Goal: Communication & Community: Participate in discussion

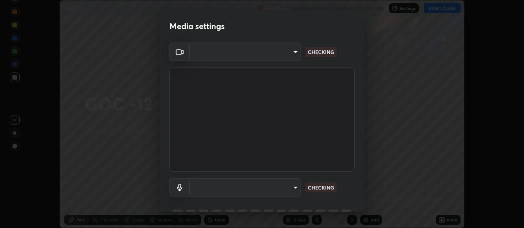
scroll to position [41, 0]
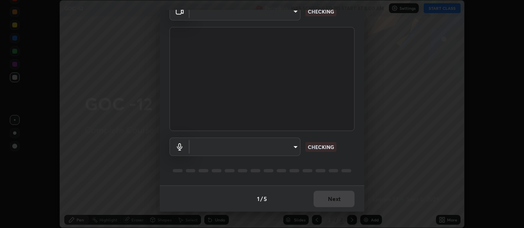
type input "b32c73f9f7383dfd5894755b812e900e91b535440668f828b547b286affdb2a7"
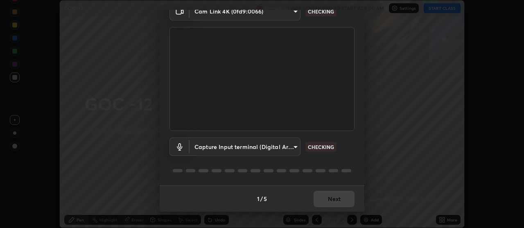
click at [296, 143] on body "Erase all GOC -12 Recording WAS SCHEDULED TO START AT 8:00 AM Settings START CL…" at bounding box center [262, 114] width 524 height 228
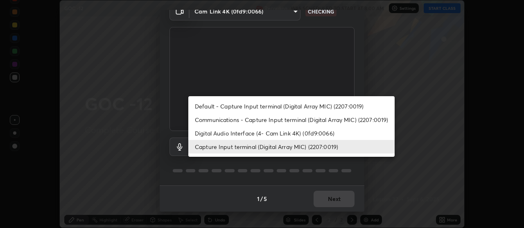
click at [302, 104] on li "Default - Capture Input terminal (Digital Array MIC) (2207:0019)" at bounding box center [291, 106] width 206 height 14
type input "default"
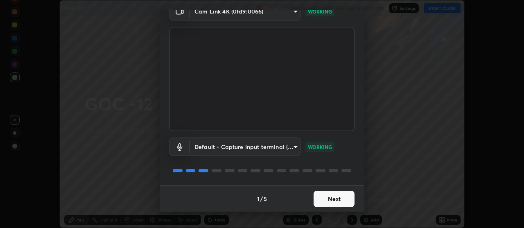
click at [335, 199] on button "Next" at bounding box center [333, 199] width 41 height 16
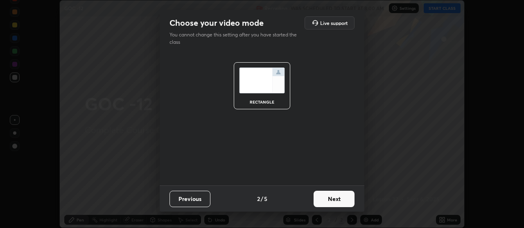
scroll to position [0, 0]
click at [338, 199] on button "Next" at bounding box center [333, 199] width 41 height 16
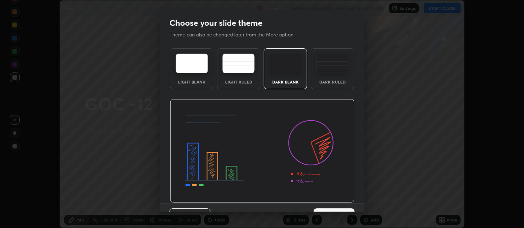
click at [345, 209] on button "Next" at bounding box center [333, 216] width 41 height 16
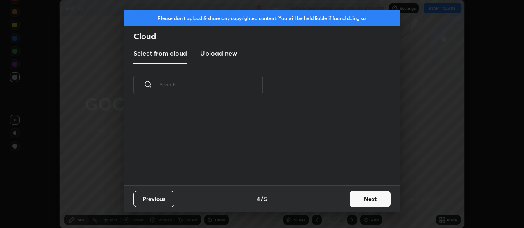
click at [369, 200] on button "Next" at bounding box center [369, 199] width 41 height 16
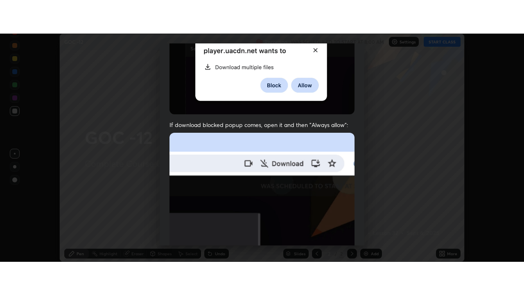
scroll to position [207, 0]
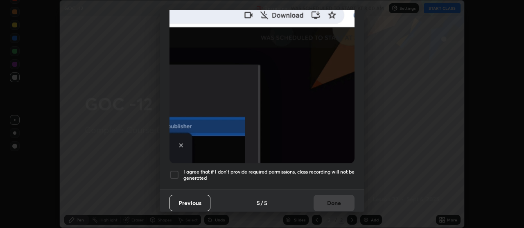
click at [178, 171] on div at bounding box center [174, 175] width 10 height 10
click at [338, 199] on button "Done" at bounding box center [333, 203] width 41 height 16
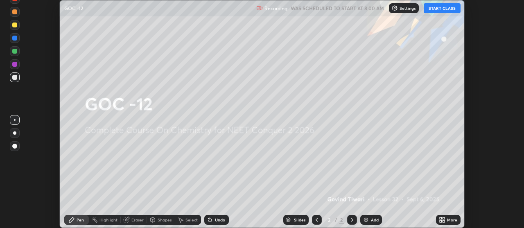
click at [441, 220] on icon at bounding box center [442, 219] width 7 height 7
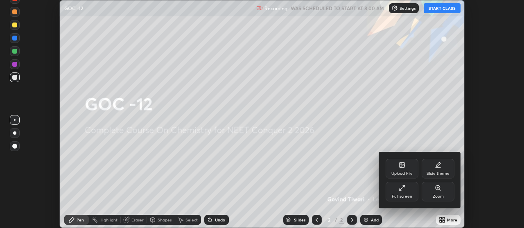
click at [403, 193] on div "Full screen" at bounding box center [401, 192] width 33 height 20
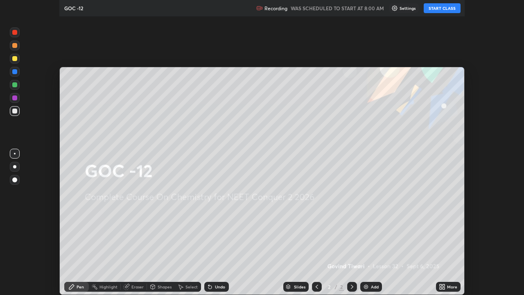
scroll to position [295, 524]
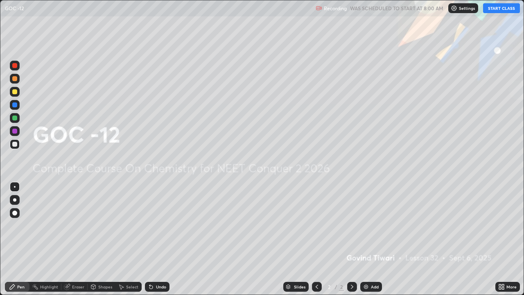
click at [501, 11] on button "START CLASS" at bounding box center [501, 8] width 37 height 10
click at [499, 10] on button "End Class" at bounding box center [502, 8] width 33 height 10
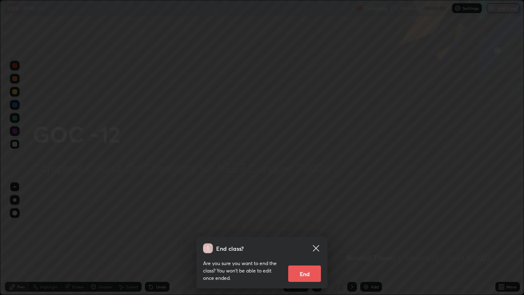
click at [319, 227] on icon at bounding box center [316, 248] width 10 height 10
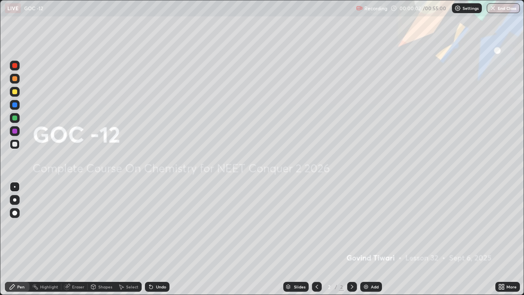
click at [367, 227] on img at bounding box center [365, 286] width 7 height 7
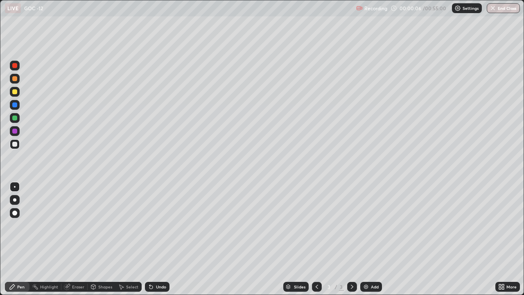
click at [15, 93] on div at bounding box center [14, 91] width 5 height 5
click at [15, 212] on div at bounding box center [14, 212] width 5 height 5
click at [15, 142] on div at bounding box center [14, 144] width 5 height 5
click at [19, 188] on div at bounding box center [15, 187] width 10 height 10
click at [15, 92] on div at bounding box center [14, 91] width 5 height 5
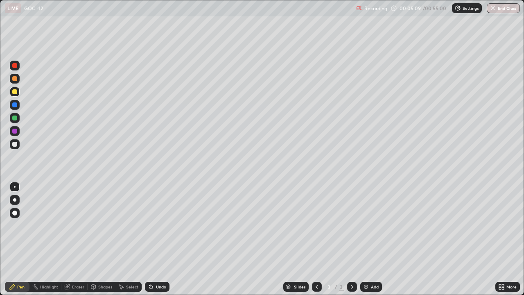
click at [68, 227] on icon at bounding box center [67, 286] width 5 height 4
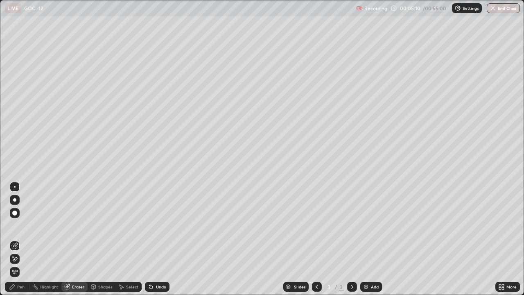
click at [13, 227] on icon at bounding box center [13, 256] width 1 height 1
click at [18, 227] on div "Pen" at bounding box center [17, 286] width 25 height 10
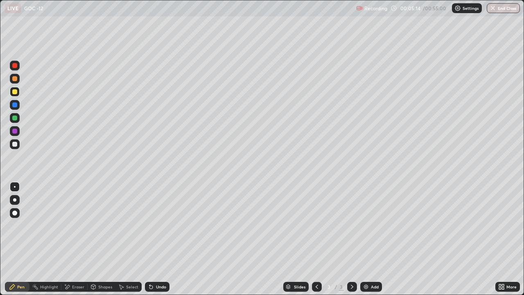
click at [13, 143] on div at bounding box center [14, 144] width 5 height 5
click at [15, 200] on div at bounding box center [14, 199] width 3 height 3
click at [14, 116] on div at bounding box center [14, 117] width 5 height 5
click at [16, 92] on div at bounding box center [14, 91] width 5 height 5
click at [15, 187] on div at bounding box center [15, 187] width 2 height 2
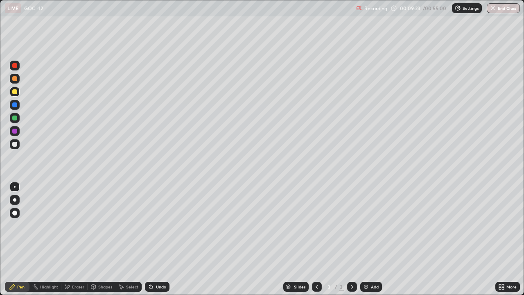
click at [14, 198] on div at bounding box center [14, 199] width 3 height 3
click at [74, 227] on div "Eraser" at bounding box center [78, 286] width 12 height 4
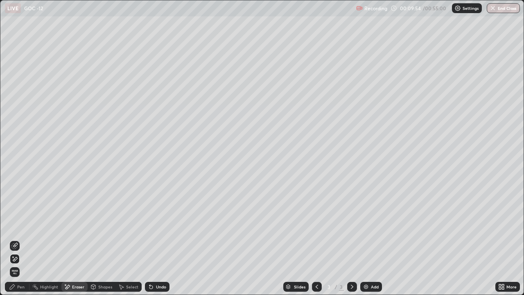
click at [18, 227] on div "Pen" at bounding box center [20, 286] width 7 height 4
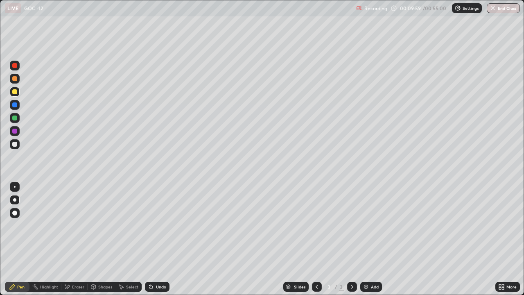
click at [70, 227] on div "Eraser" at bounding box center [74, 286] width 26 height 10
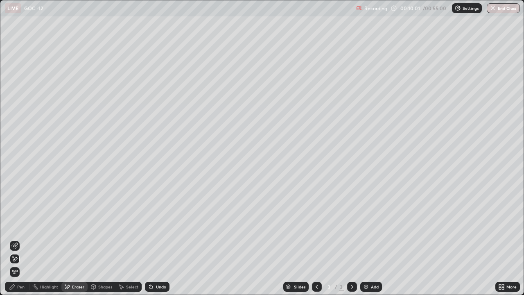
click at [16, 227] on div "Pen" at bounding box center [17, 286] width 25 height 10
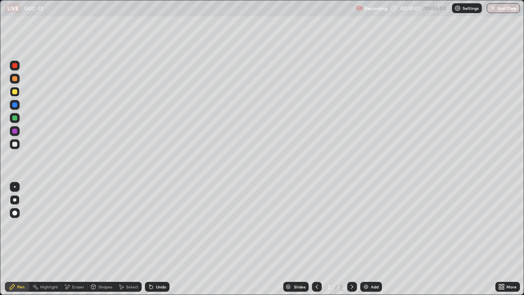
click at [16, 145] on div at bounding box center [14, 144] width 5 height 5
click at [16, 117] on div at bounding box center [14, 117] width 5 height 5
click at [15, 214] on div at bounding box center [14, 212] width 5 height 5
click at [15, 187] on div at bounding box center [15, 187] width 2 height 2
click at [14, 145] on div at bounding box center [14, 144] width 5 height 5
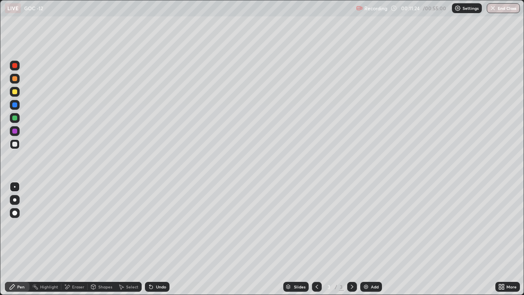
click at [80, 227] on div "Eraser" at bounding box center [78, 286] width 12 height 4
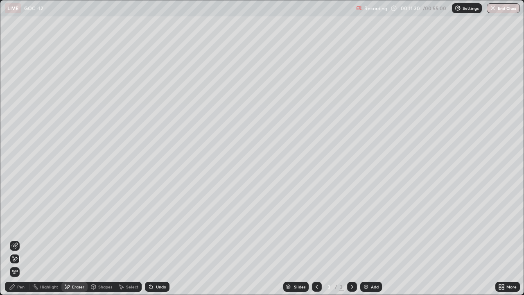
click at [13, 227] on icon at bounding box center [12, 286] width 7 height 7
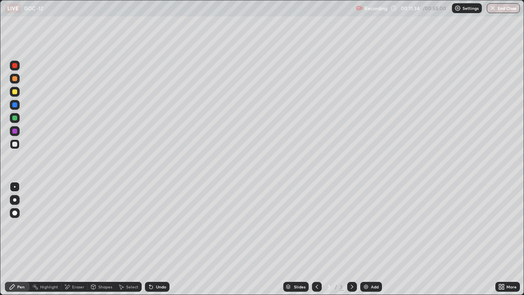
click at [16, 199] on div at bounding box center [14, 199] width 3 height 3
click at [16, 118] on div at bounding box center [14, 117] width 5 height 5
click at [15, 95] on div at bounding box center [15, 92] width 10 height 10
click at [364, 227] on img at bounding box center [365, 286] width 7 height 7
click at [16, 144] on div at bounding box center [14, 144] width 5 height 5
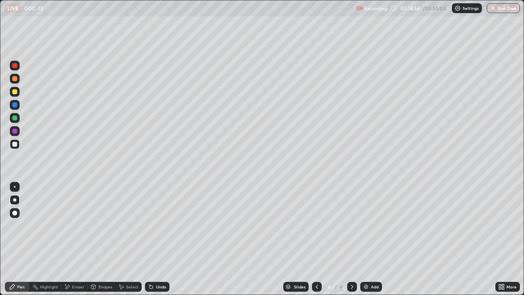
click at [14, 117] on div at bounding box center [14, 117] width 5 height 5
click at [15, 143] on div at bounding box center [14, 144] width 5 height 5
click at [316, 227] on icon at bounding box center [316, 286] width 7 height 7
click at [351, 227] on icon at bounding box center [352, 286] width 7 height 7
click at [15, 119] on div at bounding box center [14, 117] width 5 height 5
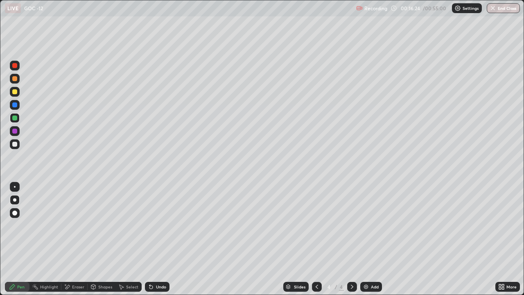
click at [14, 144] on div at bounding box center [14, 144] width 5 height 5
click at [15, 94] on div at bounding box center [14, 91] width 5 height 5
click at [14, 147] on div at bounding box center [15, 144] width 10 height 10
click at [315, 227] on icon at bounding box center [316, 286] width 7 height 7
click at [351, 227] on icon at bounding box center [352, 286] width 7 height 7
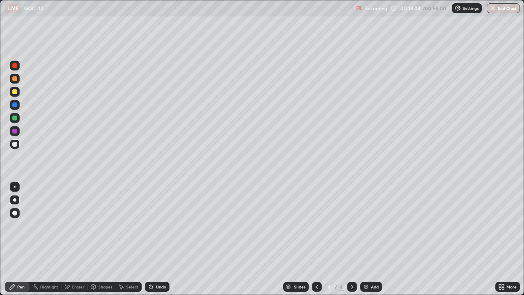
click at [13, 118] on div at bounding box center [14, 117] width 5 height 5
click at [14, 142] on div at bounding box center [14, 144] width 5 height 5
click at [17, 92] on div at bounding box center [14, 91] width 5 height 5
click at [15, 144] on div at bounding box center [14, 144] width 5 height 5
click at [15, 118] on div at bounding box center [14, 117] width 5 height 5
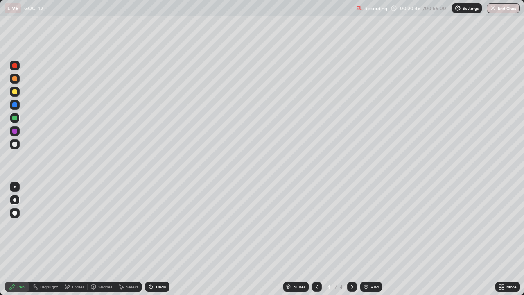
click at [14, 92] on div at bounding box center [14, 91] width 5 height 5
click at [76, 227] on div "Eraser" at bounding box center [78, 286] width 12 height 4
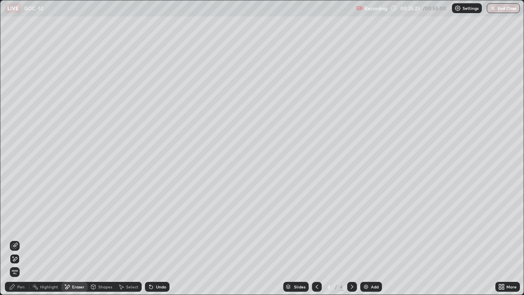
click at [17, 227] on div "Pen" at bounding box center [20, 286] width 7 height 4
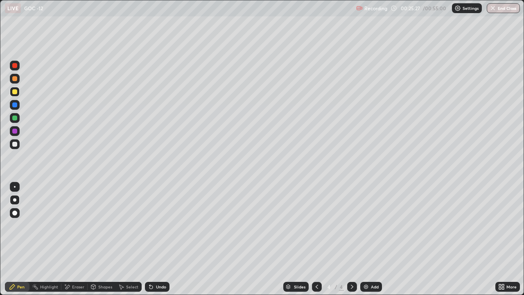
click at [15, 187] on div at bounding box center [15, 187] width 2 height 2
click at [14, 200] on div at bounding box center [14, 199] width 3 height 3
click at [76, 227] on div "Eraser" at bounding box center [78, 286] width 12 height 4
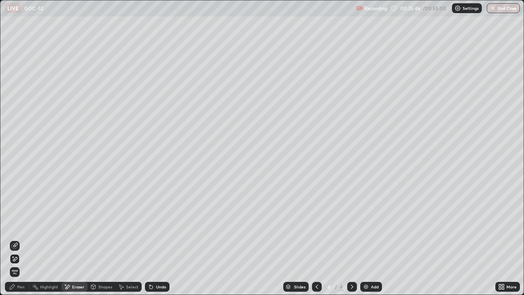
click at [13, 227] on icon at bounding box center [12, 286] width 5 height 5
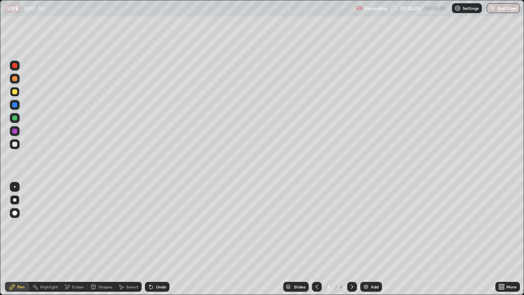
click at [72, 227] on div "Eraser" at bounding box center [78, 286] width 12 height 4
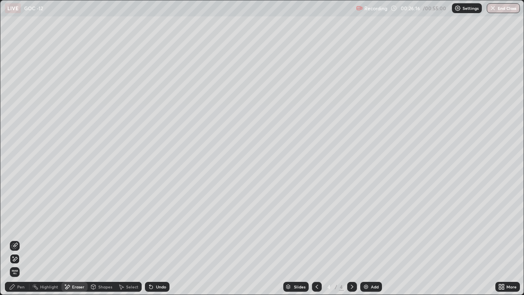
click at [20, 227] on div "Pen" at bounding box center [17, 286] width 25 height 10
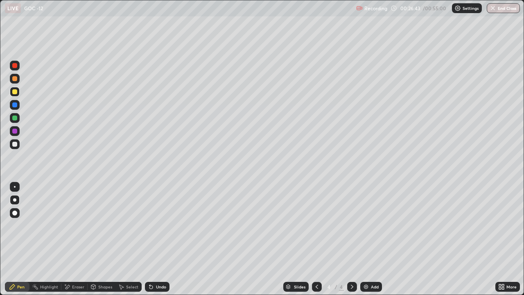
click at [76, 227] on div "Eraser" at bounding box center [78, 286] width 12 height 4
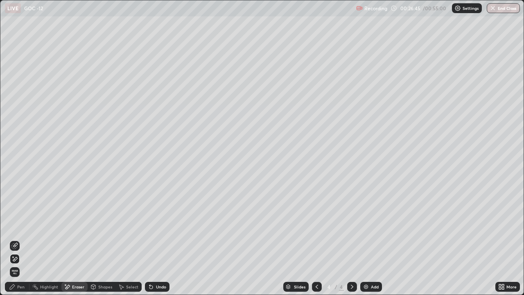
click at [16, 227] on div "Pen" at bounding box center [17, 286] width 25 height 10
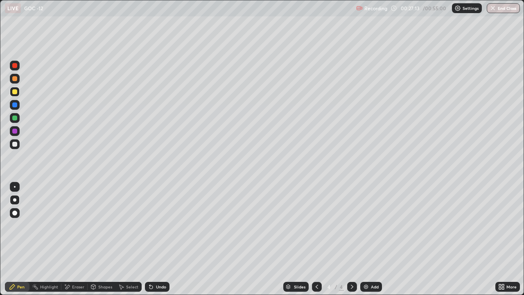
click at [316, 227] on icon at bounding box center [316, 286] width 2 height 4
click at [73, 227] on div "Eraser" at bounding box center [78, 286] width 12 height 4
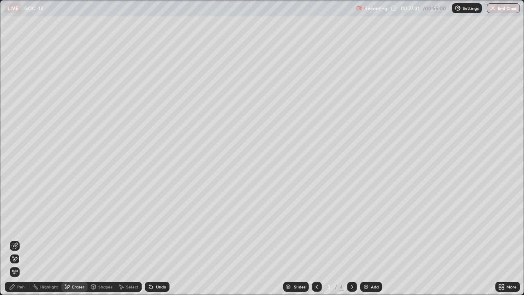
click at [18, 227] on div "Pen" at bounding box center [20, 286] width 7 height 4
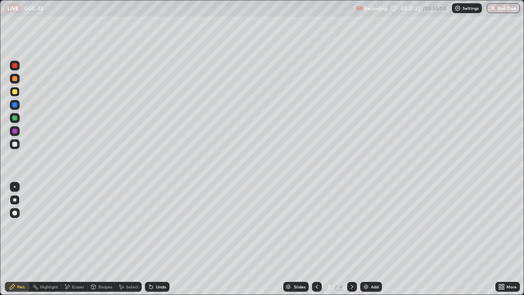
click at [15, 144] on div at bounding box center [14, 144] width 5 height 5
click at [350, 227] on icon at bounding box center [352, 286] width 7 height 7
click at [71, 227] on div "Eraser" at bounding box center [74, 286] width 26 height 10
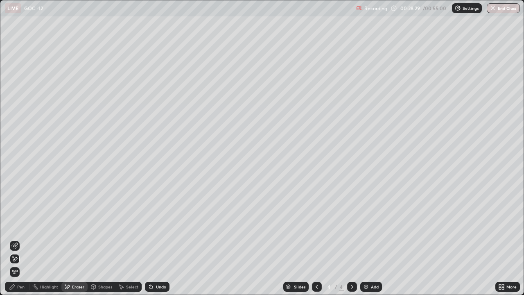
click at [14, 227] on div "Pen" at bounding box center [17, 286] width 25 height 10
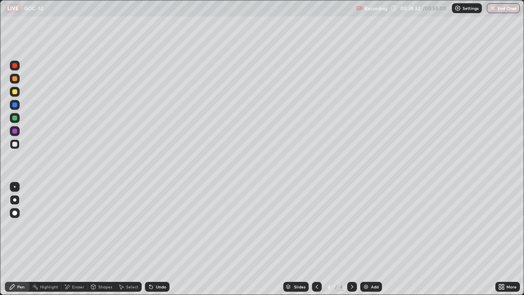
click at [70, 227] on icon at bounding box center [67, 286] width 7 height 7
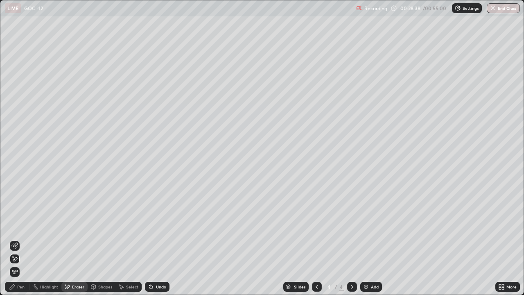
click at [18, 227] on div "Pen" at bounding box center [20, 286] width 7 height 4
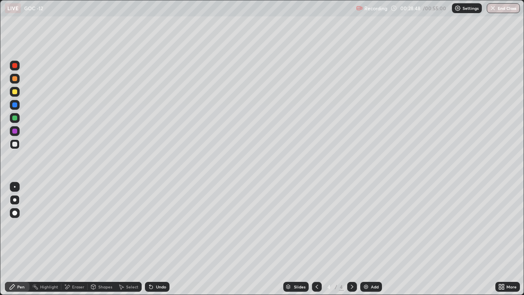
click at [77, 227] on div "Eraser" at bounding box center [78, 286] width 12 height 4
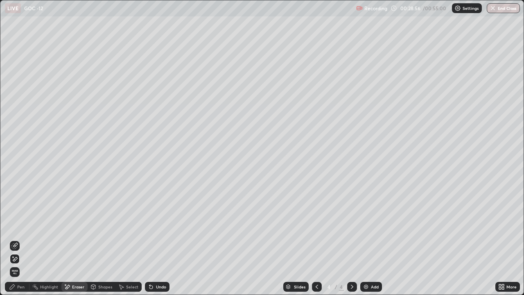
click at [23, 227] on div "Pen" at bounding box center [17, 286] width 25 height 10
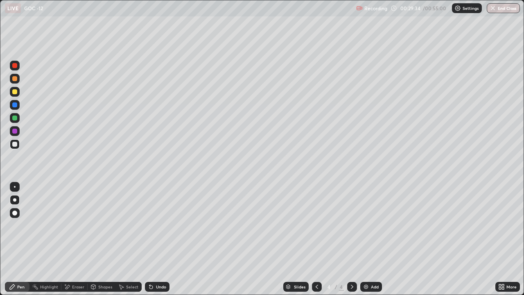
click at [74, 227] on div "Eraser" at bounding box center [78, 286] width 12 height 4
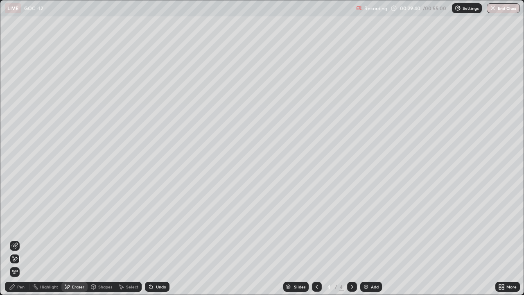
click at [19, 227] on div "Pen" at bounding box center [17, 286] width 25 height 10
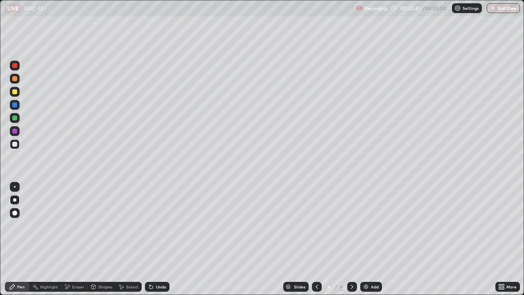
click at [71, 227] on div "Eraser" at bounding box center [74, 286] width 26 height 10
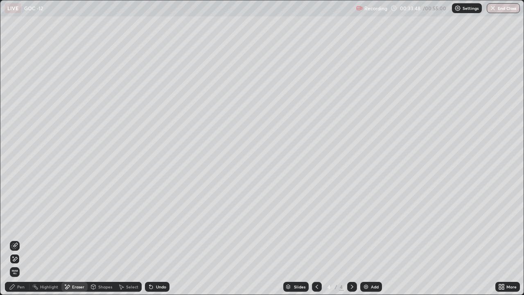
click at [17, 227] on div "Pen" at bounding box center [17, 286] width 25 height 10
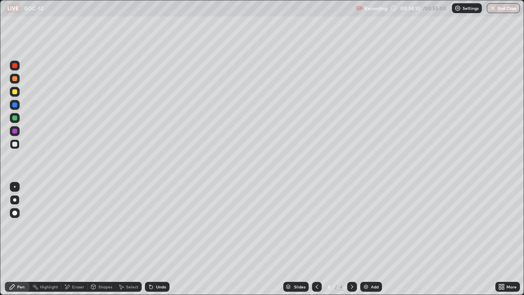
click at [72, 227] on div "Eraser" at bounding box center [78, 286] width 12 height 4
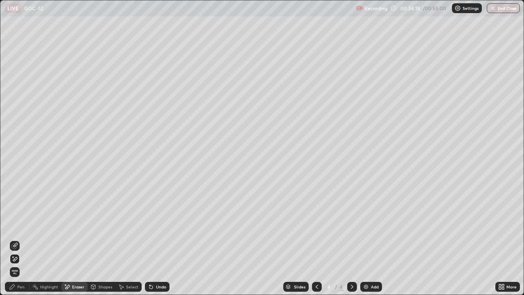
click at [18, 227] on div "Pen" at bounding box center [20, 286] width 7 height 4
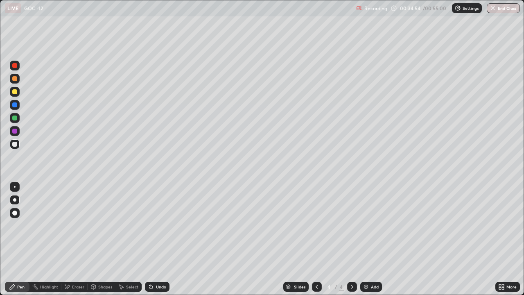
click at [76, 227] on div "Eraser" at bounding box center [78, 286] width 12 height 4
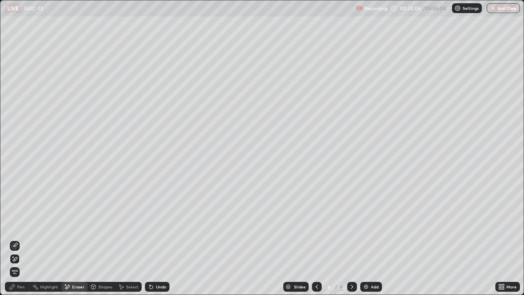
click at [21, 227] on div "Pen" at bounding box center [20, 286] width 7 height 4
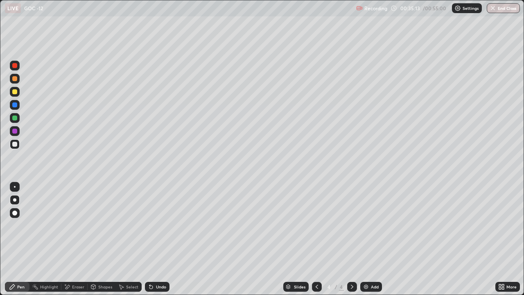
click at [71, 227] on div "Eraser" at bounding box center [74, 286] width 26 height 10
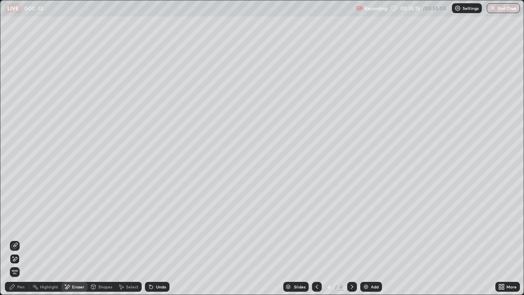
click at [16, 227] on div "Pen" at bounding box center [17, 286] width 25 height 10
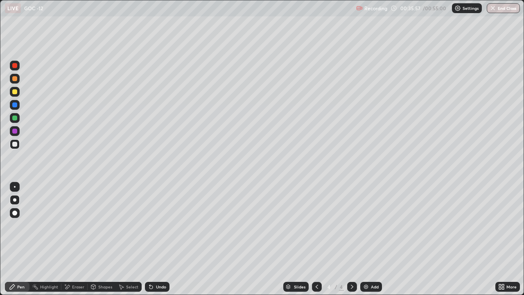
click at [71, 227] on div "Eraser" at bounding box center [74, 286] width 26 height 10
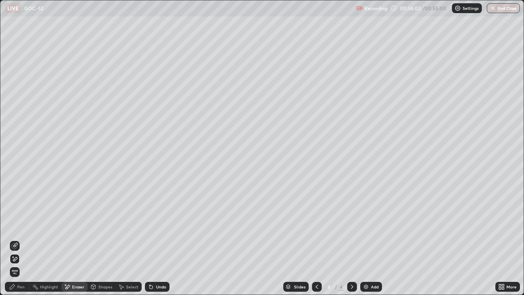
click at [22, 227] on div "Pen" at bounding box center [20, 286] width 7 height 4
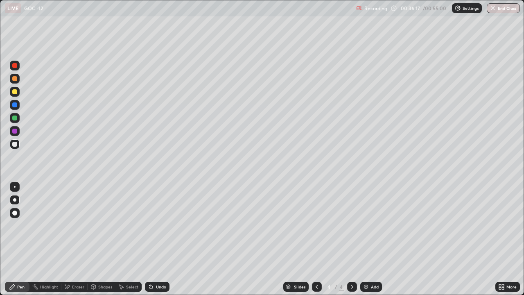
click at [13, 92] on div at bounding box center [14, 91] width 5 height 5
click at [80, 227] on div "Eraser" at bounding box center [78, 286] width 12 height 4
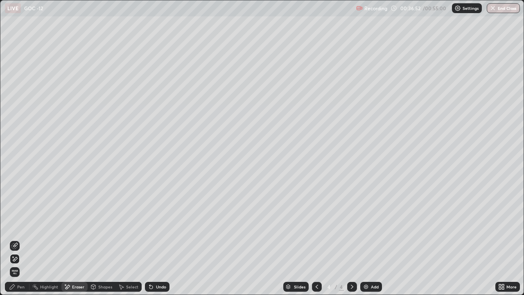
click at [18, 227] on div "Pen" at bounding box center [20, 286] width 7 height 4
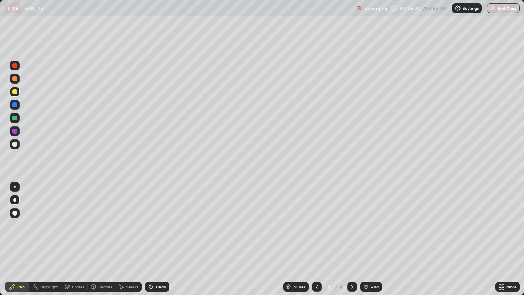
click at [70, 227] on icon at bounding box center [67, 286] width 7 height 7
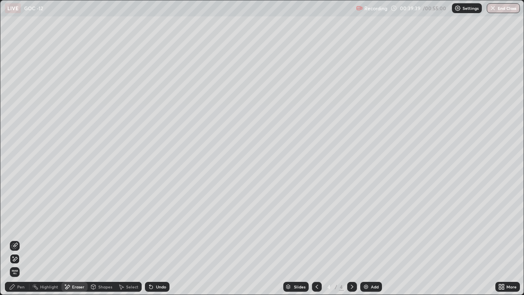
click at [16, 227] on div "Pen" at bounding box center [17, 286] width 25 height 10
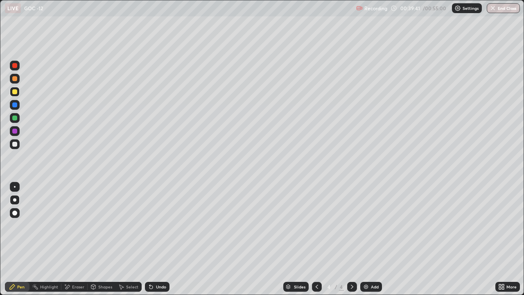
click at [16, 146] on div at bounding box center [14, 144] width 5 height 5
click at [74, 227] on div "Eraser" at bounding box center [78, 286] width 12 height 4
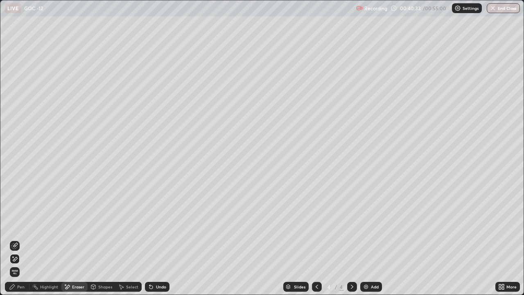
click at [19, 227] on div "Pen" at bounding box center [20, 286] width 7 height 4
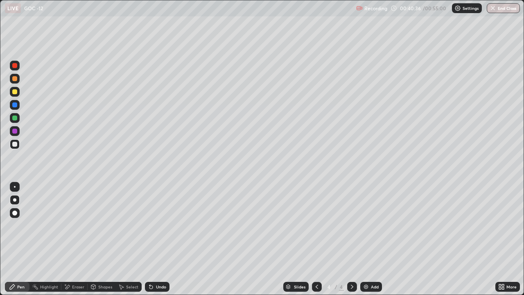
click at [74, 227] on div "Eraser" at bounding box center [78, 286] width 12 height 4
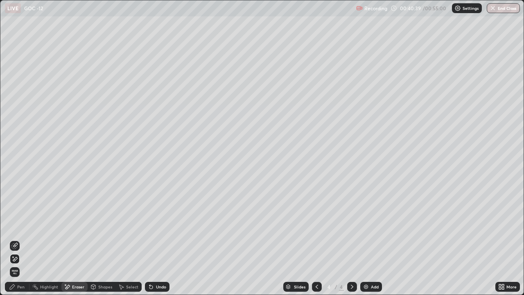
click at [23, 227] on div "Pen" at bounding box center [20, 286] width 7 height 4
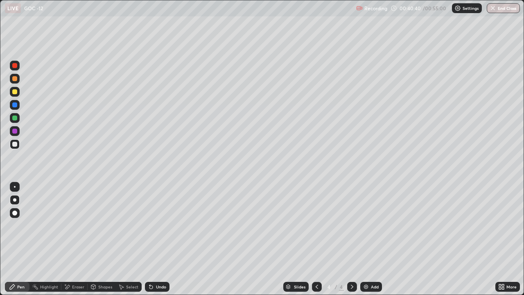
click at [16, 91] on div at bounding box center [14, 91] width 5 height 5
click at [12, 144] on div at bounding box center [14, 144] width 5 height 5
click at [69, 227] on icon at bounding box center [67, 286] width 7 height 7
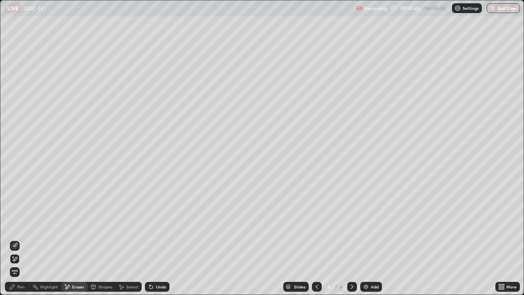
click at [18, 227] on div "Pen" at bounding box center [20, 286] width 7 height 4
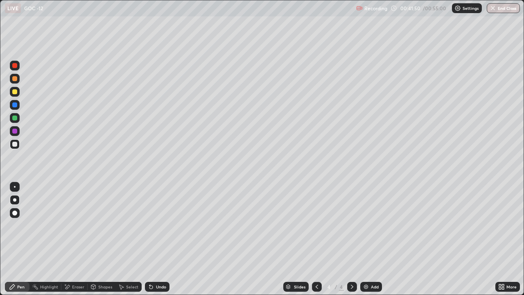
click at [69, 227] on icon at bounding box center [67, 286] width 7 height 7
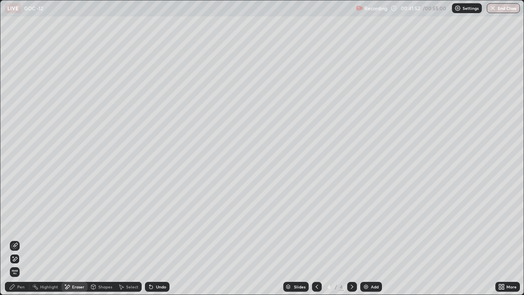
click at [22, 227] on div "Pen" at bounding box center [17, 286] width 25 height 10
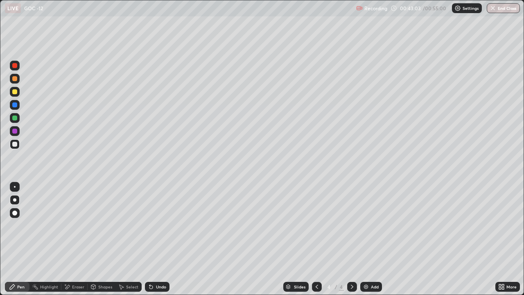
click at [77, 227] on div "Eraser" at bounding box center [78, 286] width 12 height 4
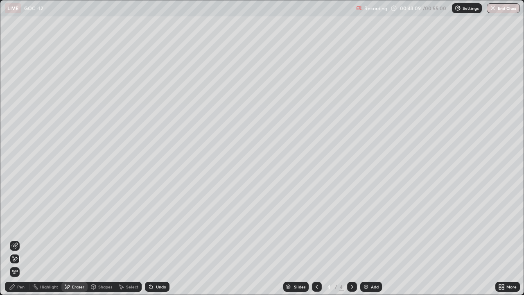
click at [19, 227] on div "Pen" at bounding box center [20, 286] width 7 height 4
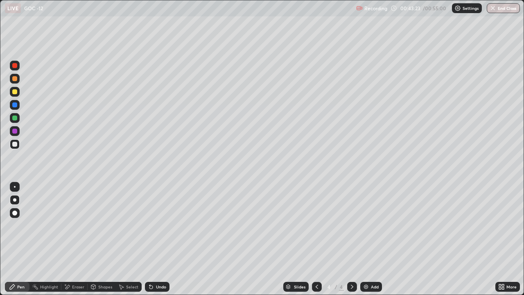
click at [14, 91] on div at bounding box center [14, 91] width 5 height 5
click at [363, 227] on img at bounding box center [365, 286] width 7 height 7
click at [14, 144] on div at bounding box center [14, 144] width 5 height 5
click at [72, 227] on div "Eraser" at bounding box center [78, 286] width 12 height 4
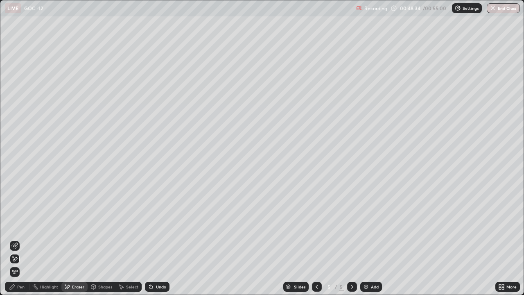
click at [16, 227] on div "Pen" at bounding box center [17, 286] width 25 height 10
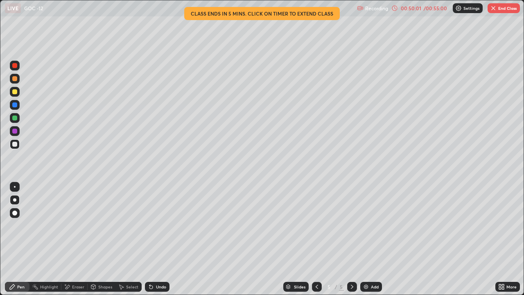
click at [15, 92] on div at bounding box center [14, 91] width 5 height 5
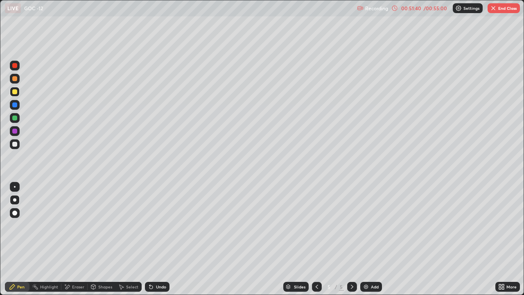
click at [74, 227] on div "Eraser" at bounding box center [78, 286] width 12 height 4
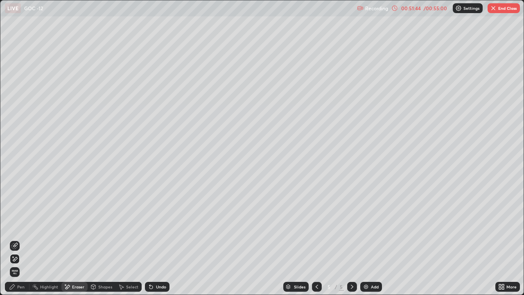
click at [11, 227] on div at bounding box center [15, 246] width 10 height 10
click at [13, 227] on icon at bounding box center [12, 286] width 7 height 7
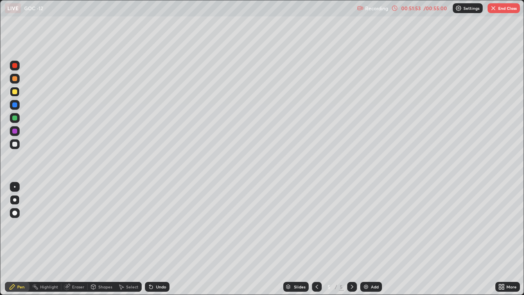
click at [16, 146] on div at bounding box center [15, 144] width 10 height 10
click at [15, 95] on div at bounding box center [15, 92] width 10 height 10
click at [11, 144] on div at bounding box center [15, 144] width 10 height 10
click at [72, 227] on div "Eraser" at bounding box center [78, 286] width 12 height 4
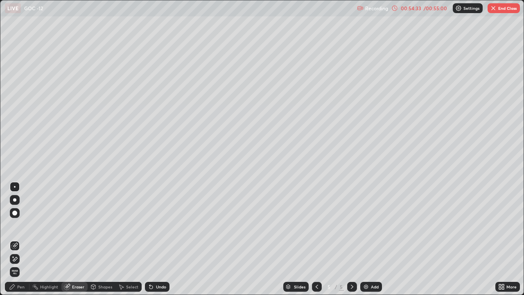
click at [16, 227] on icon at bounding box center [15, 259] width 5 height 4
click at [16, 227] on div "Pen" at bounding box center [17, 286] width 25 height 10
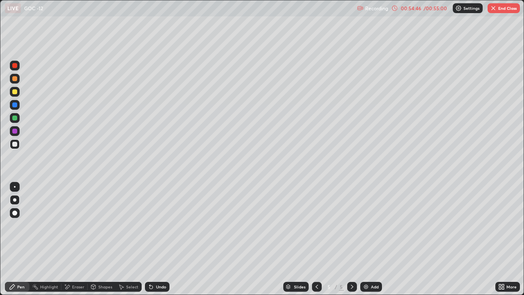
click at [68, 227] on icon at bounding box center [67, 286] width 5 height 4
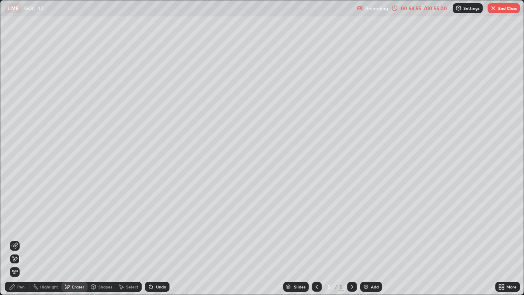
click at [19, 227] on div "Pen" at bounding box center [17, 286] width 25 height 10
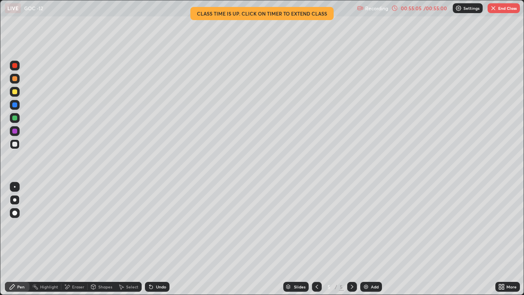
click at [14, 93] on div at bounding box center [14, 91] width 5 height 5
click at [70, 227] on div "Eraser" at bounding box center [74, 286] width 26 height 10
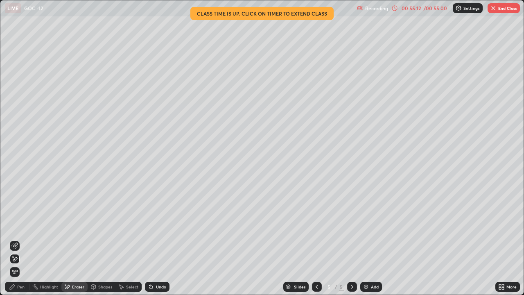
click at [16, 227] on div "Pen" at bounding box center [17, 286] width 25 height 10
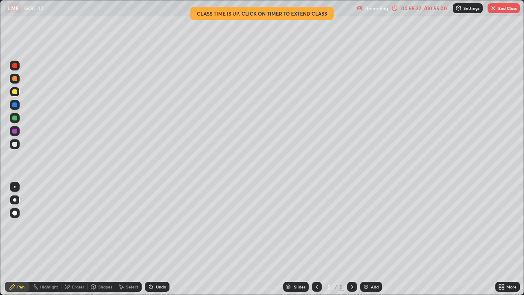
click at [72, 227] on div "Eraser" at bounding box center [78, 286] width 12 height 4
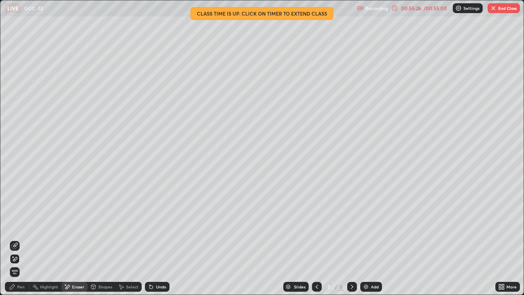
click at [18, 227] on div "Pen" at bounding box center [20, 286] width 7 height 4
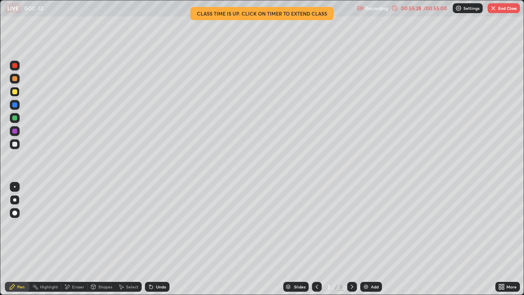
click at [16, 143] on div at bounding box center [14, 144] width 5 height 5
click at [75, 227] on div "Eraser" at bounding box center [78, 286] width 12 height 4
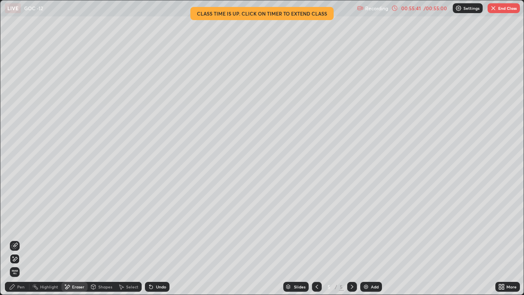
click at [18, 227] on div "Pen" at bounding box center [20, 286] width 7 height 4
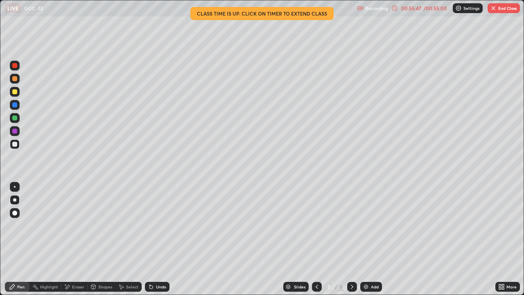
click at [72, 227] on div "Eraser" at bounding box center [78, 286] width 12 height 4
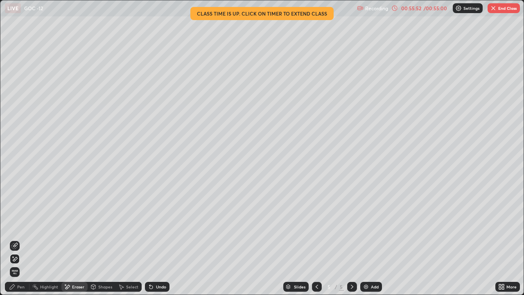
click at [11, 227] on icon at bounding box center [12, 286] width 7 height 7
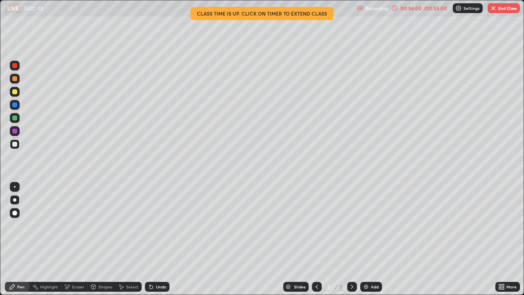
click at [72, 227] on div "Eraser" at bounding box center [78, 286] width 12 height 4
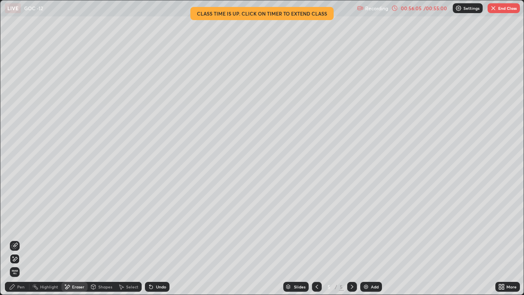
click at [19, 227] on div "Pen" at bounding box center [20, 286] width 7 height 4
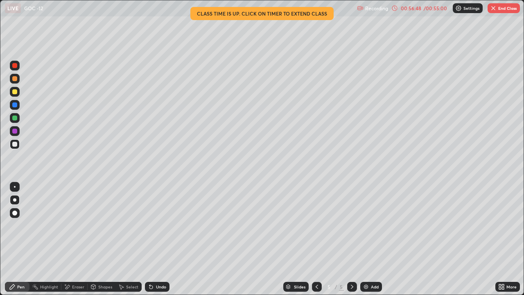
click at [364, 227] on img at bounding box center [365, 286] width 7 height 7
click at [13, 93] on div at bounding box center [14, 91] width 5 height 5
click at [504, 9] on button "End Class" at bounding box center [503, 8] width 32 height 10
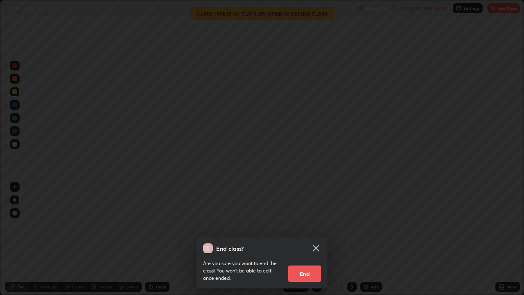
click at [303, 227] on button "End" at bounding box center [304, 273] width 33 height 16
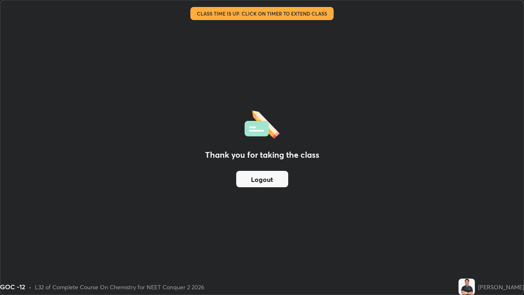
click at [270, 181] on button "Logout" at bounding box center [262, 179] width 52 height 16
click at [271, 179] on button "Logout" at bounding box center [262, 179] width 52 height 16
